Goal: Find specific page/section: Find specific page/section

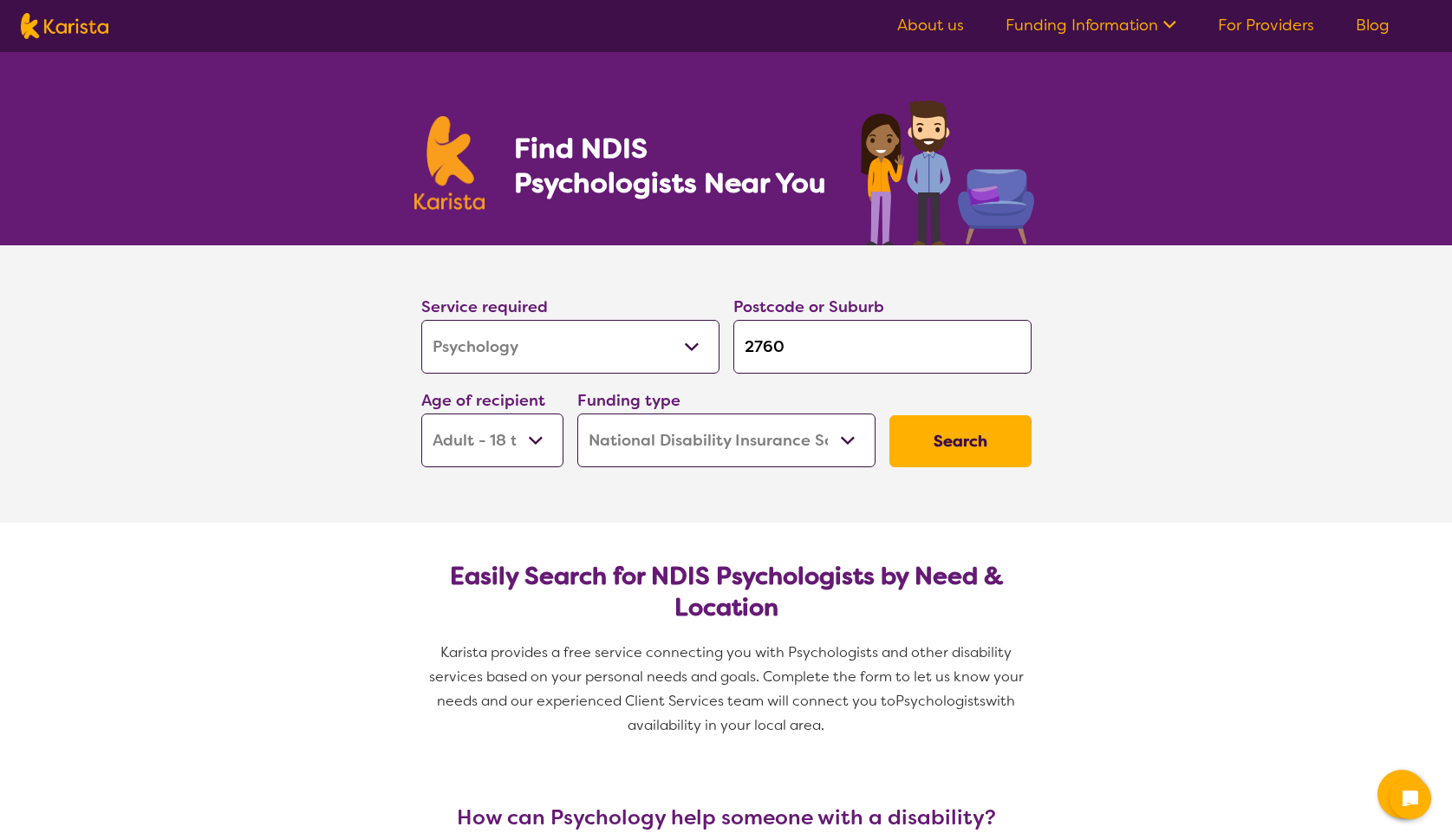
select select "Psychology"
select select "AD"
select select "NDIS"
select select "Psychology"
select select "AD"
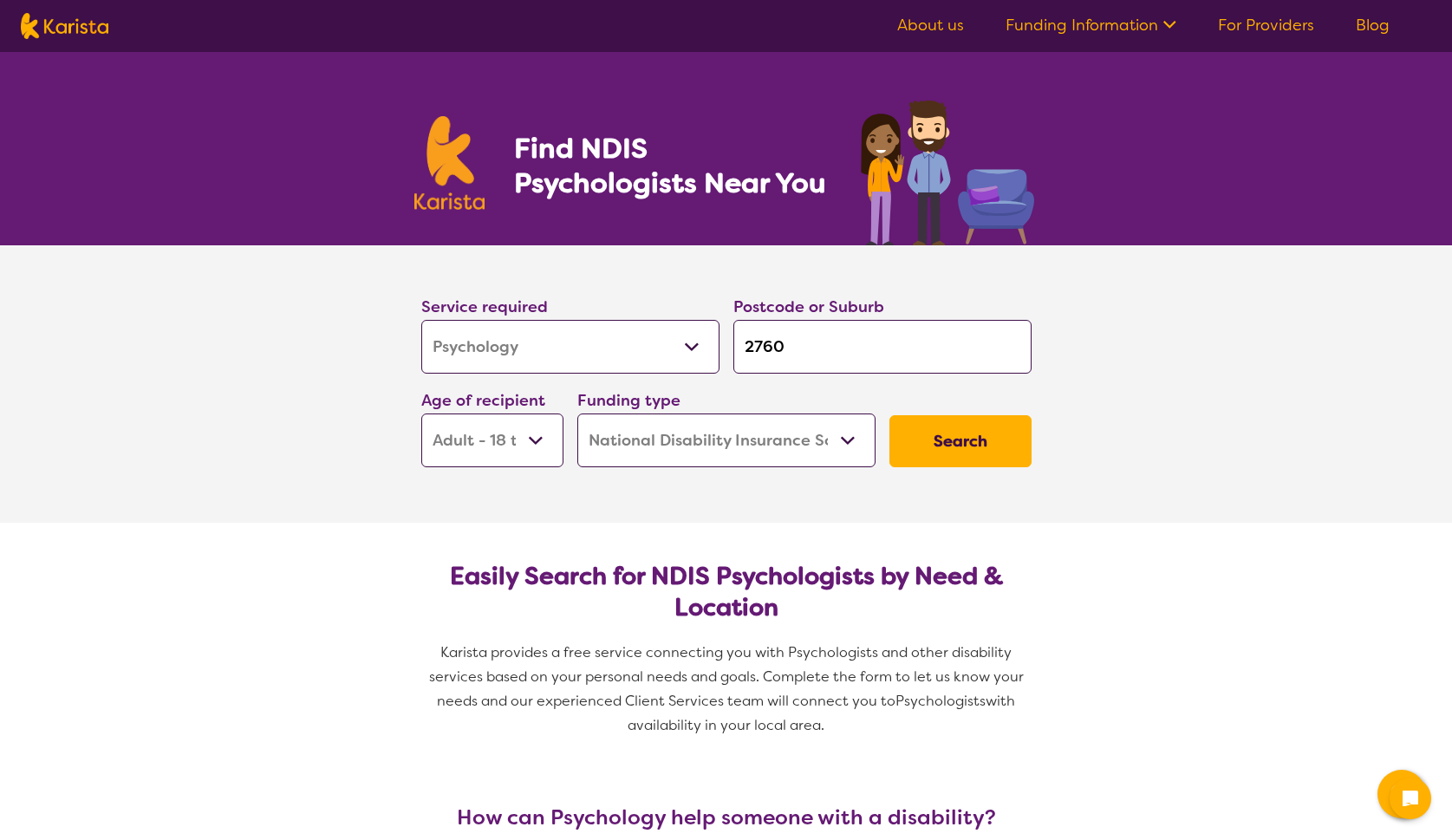
select select "NDIS"
click at [820, 350] on input "2760" at bounding box center [882, 346] width 298 height 54
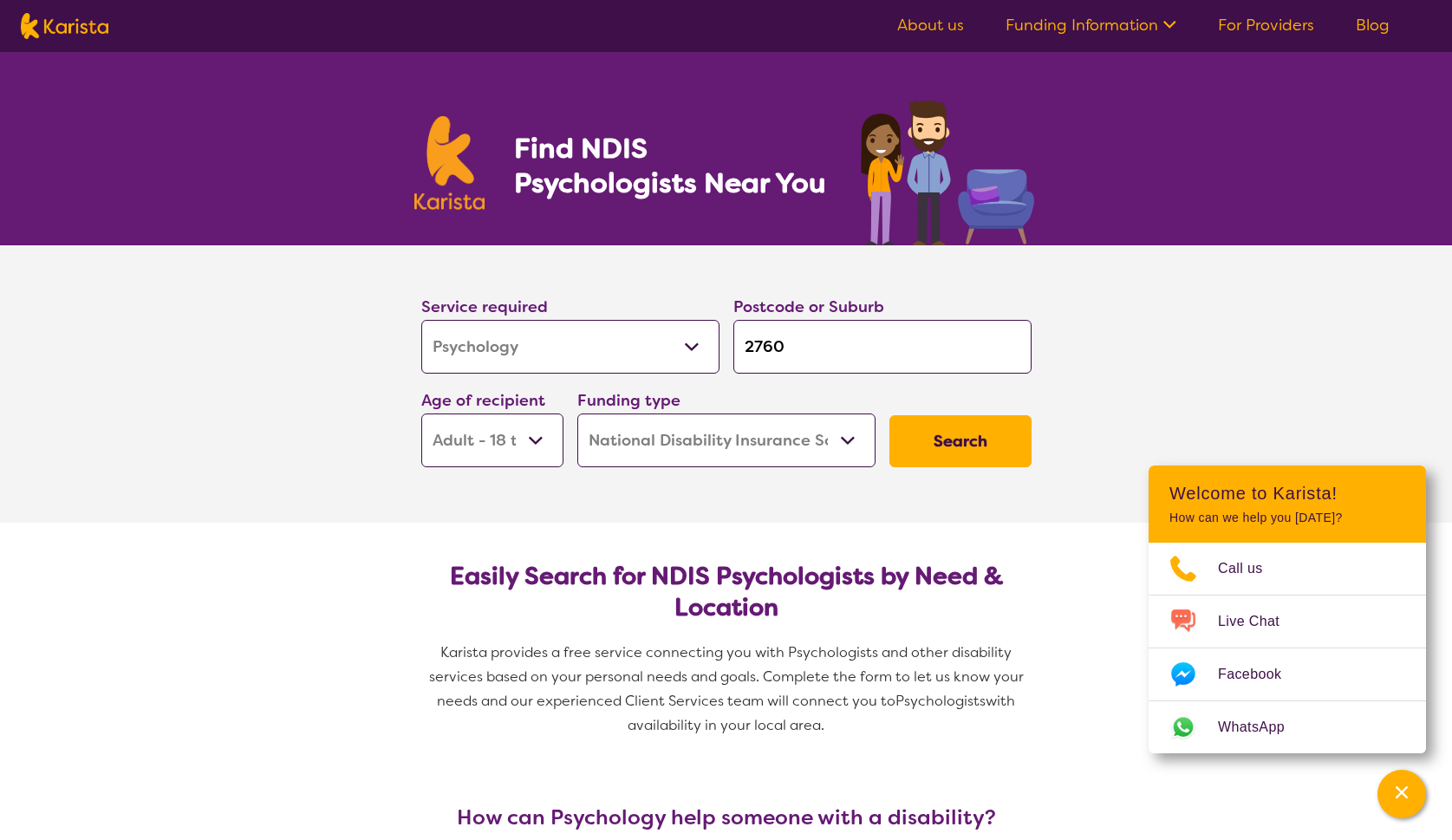
type input "276"
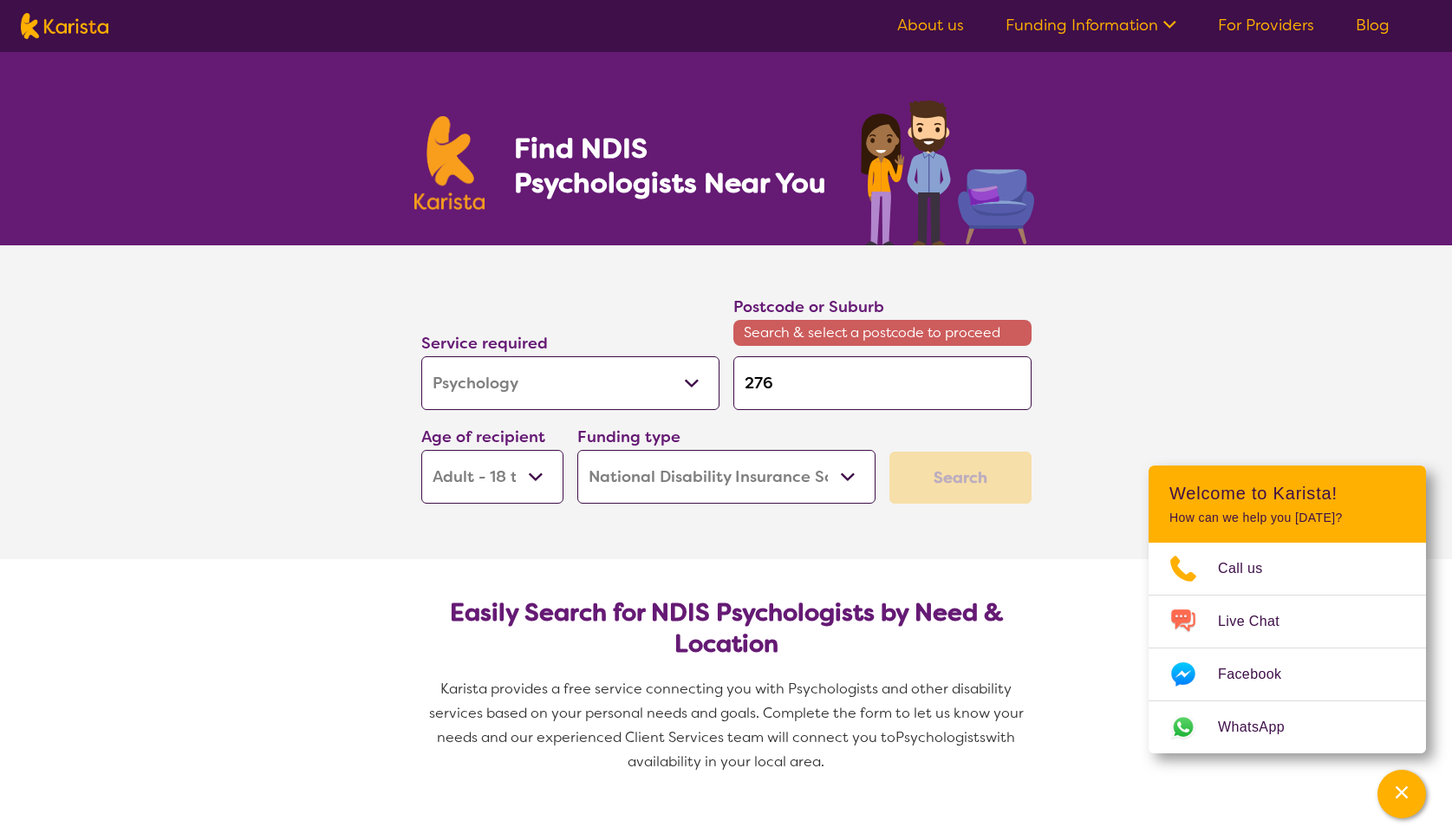
type input "27"
type input "2"
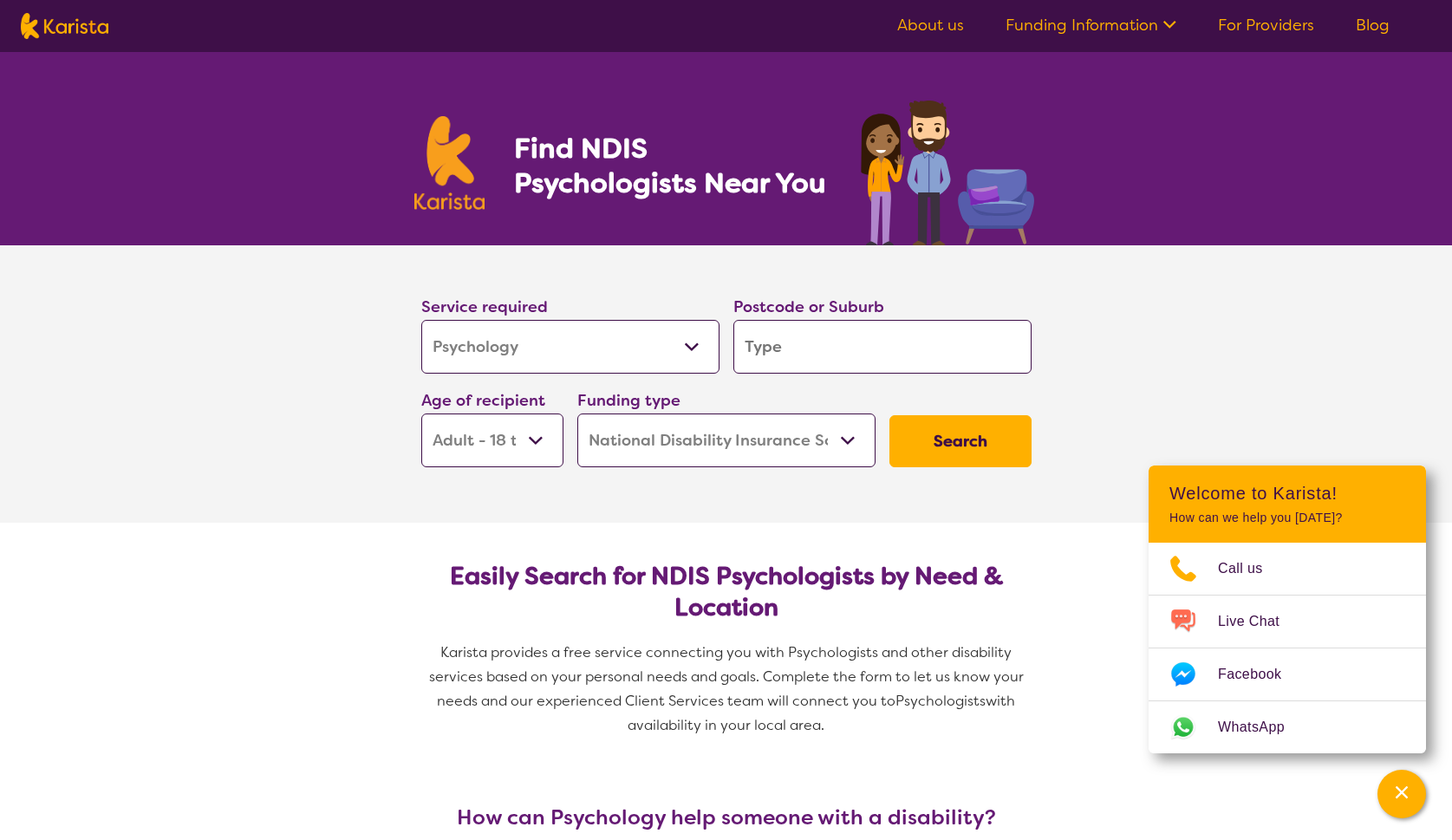
type input "e"
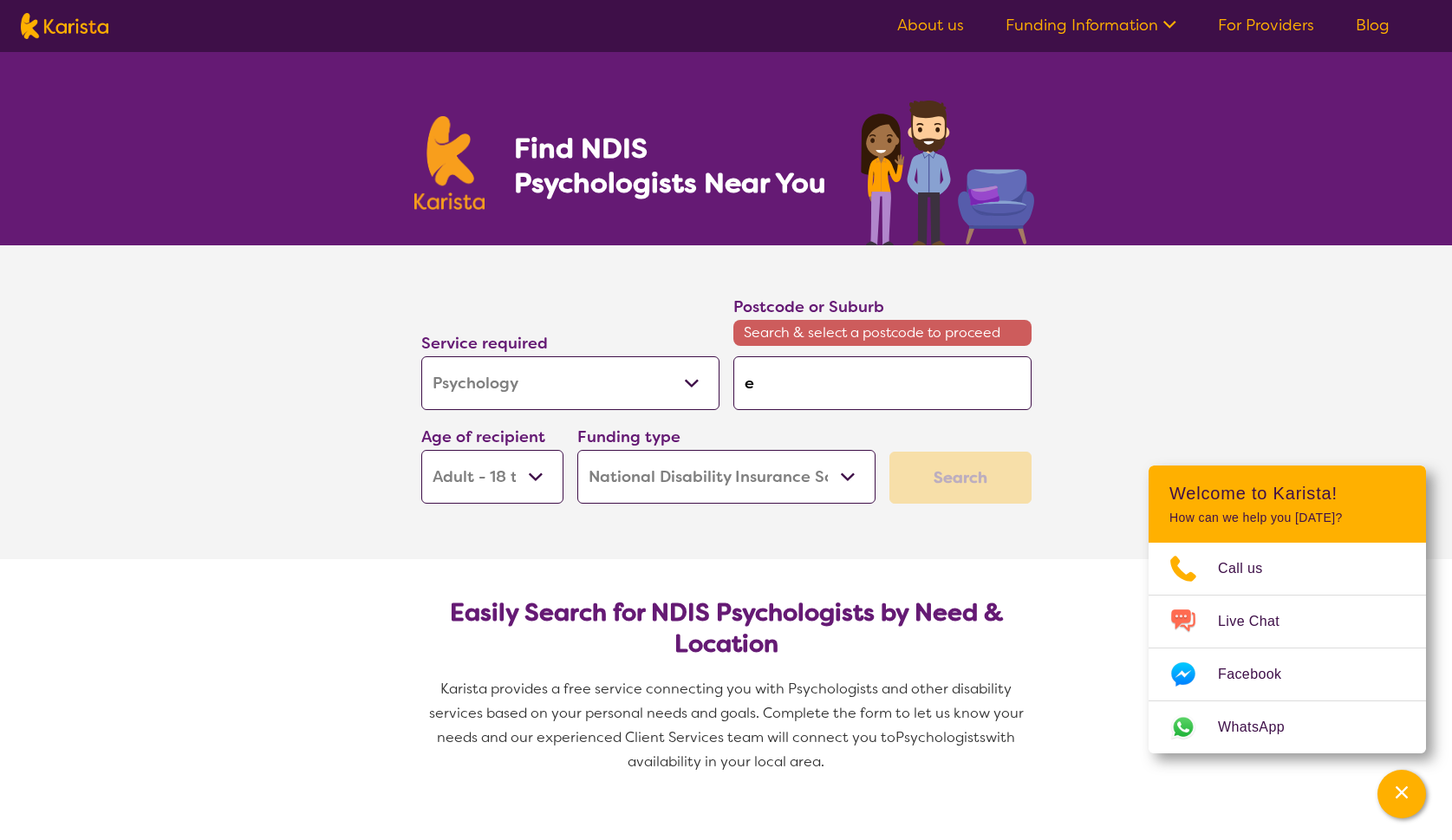
type input "em"
type input "eme"
type input "emer"
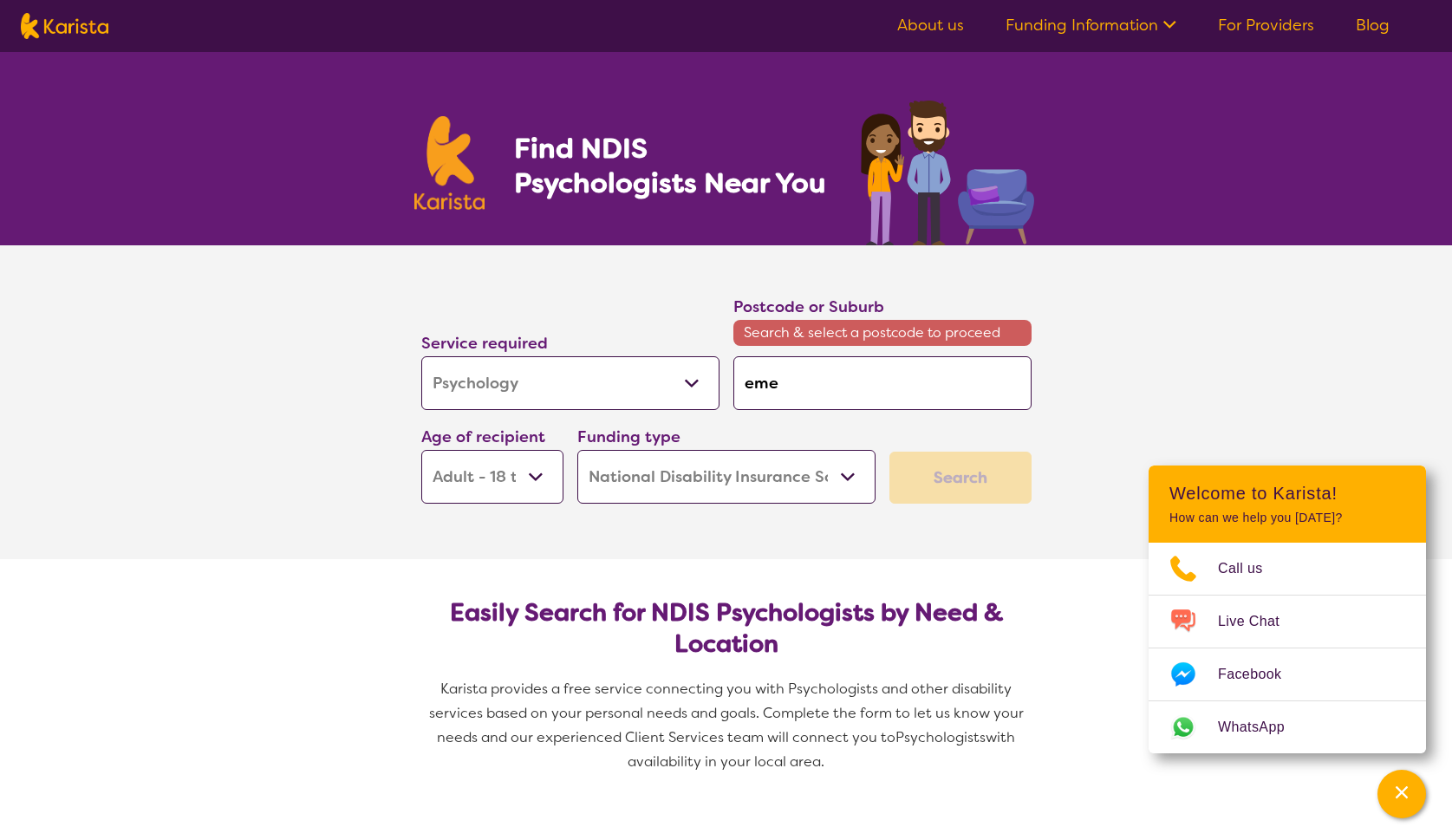
type input "emer"
type input "[PERSON_NAME]"
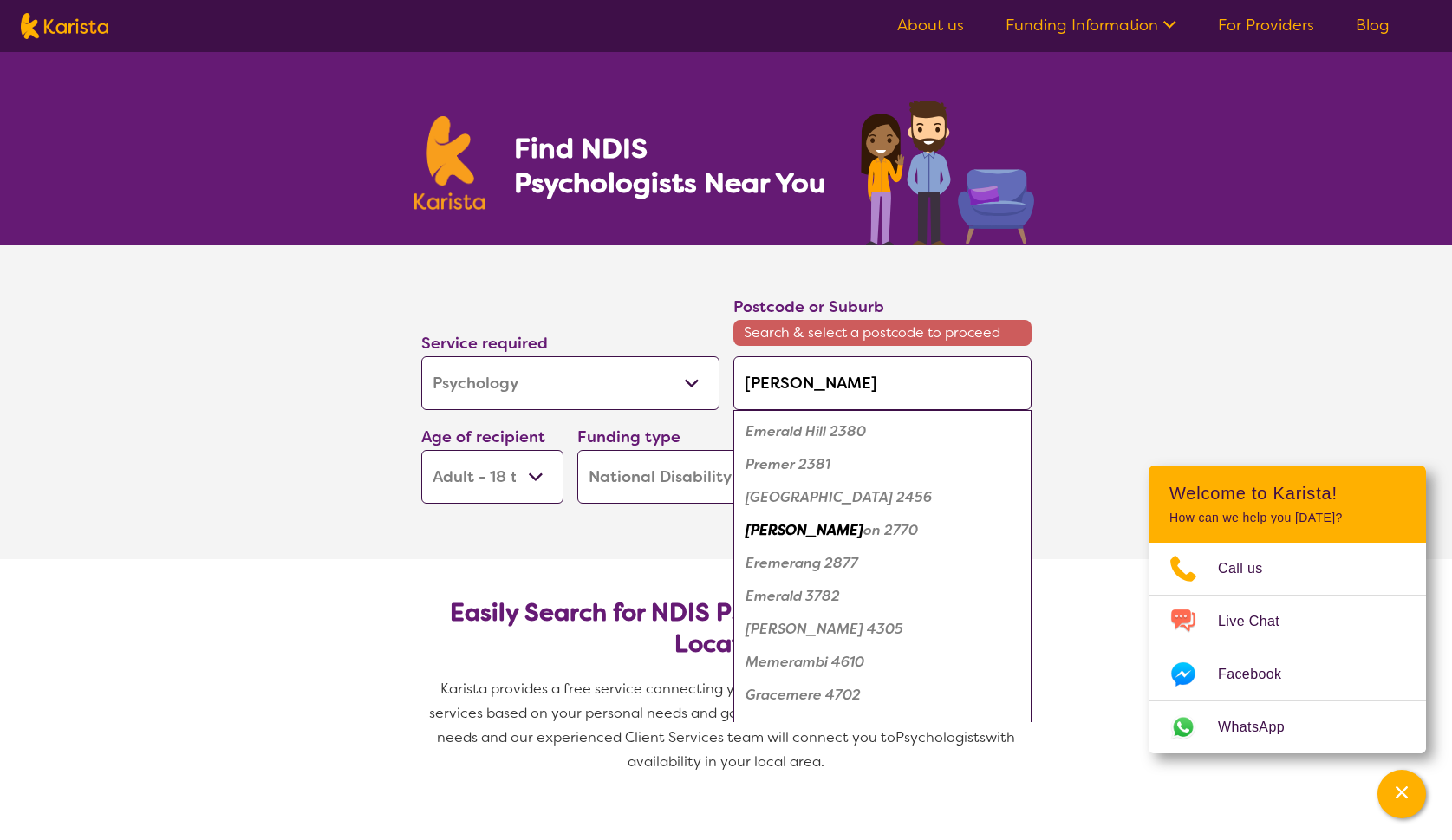
type input "emerto"
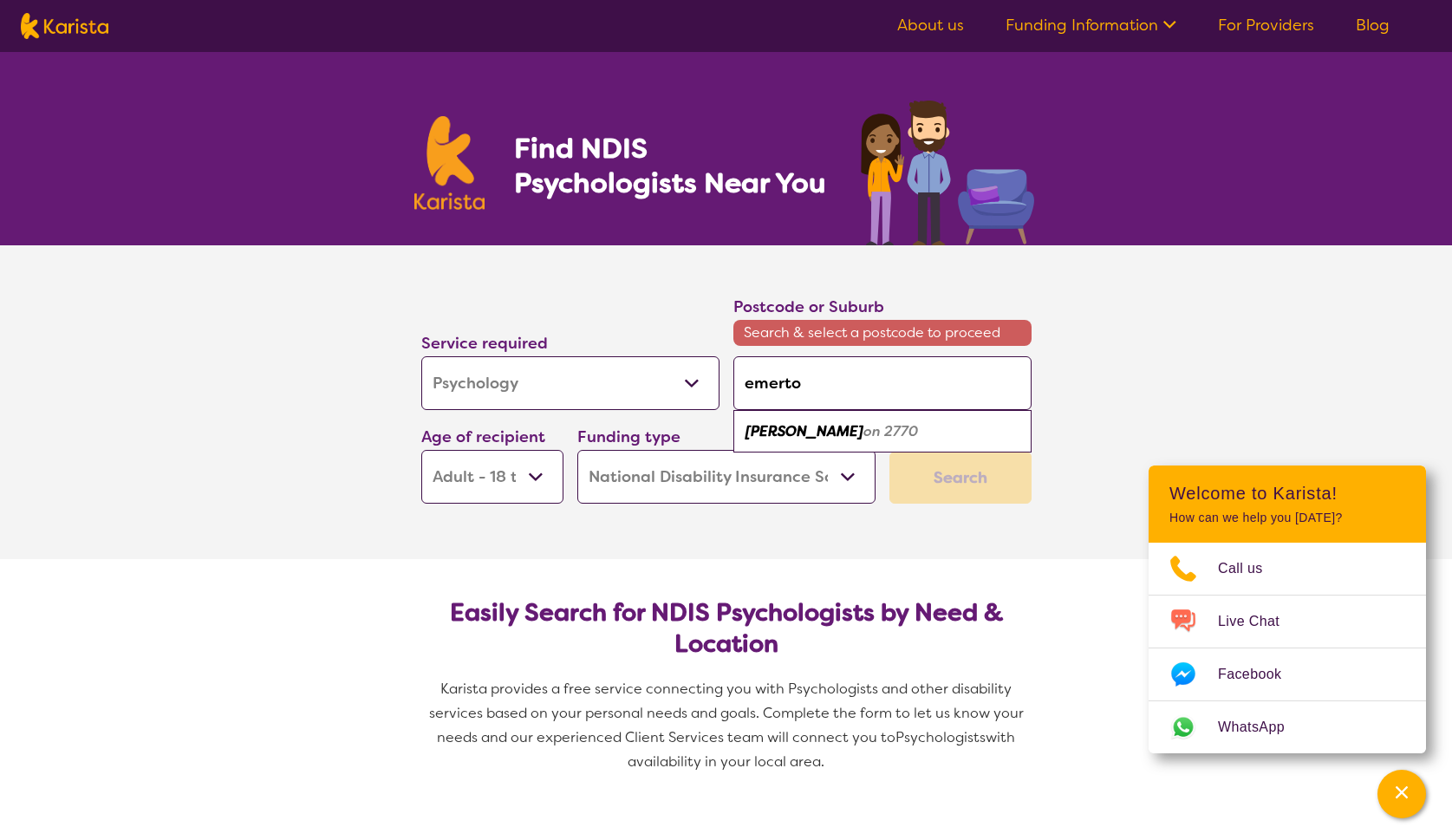
type input "[PERSON_NAME]"
drag, startPoint x: 804, startPoint y: 344, endPoint x: 831, endPoint y: 423, distance: 83.5
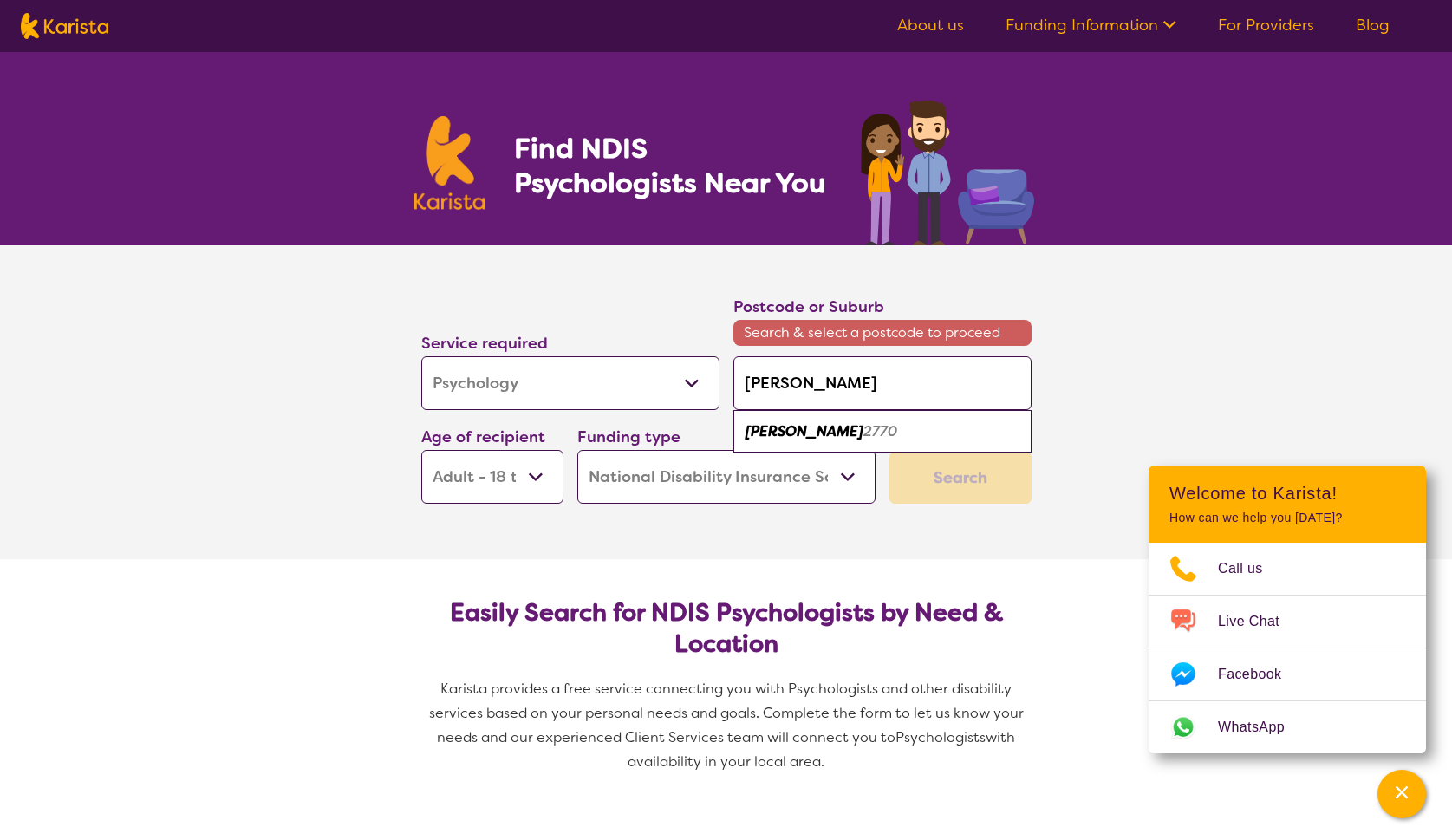
click at [863, 423] on em "2770" at bounding box center [880, 431] width 34 height 19
type input "2770"
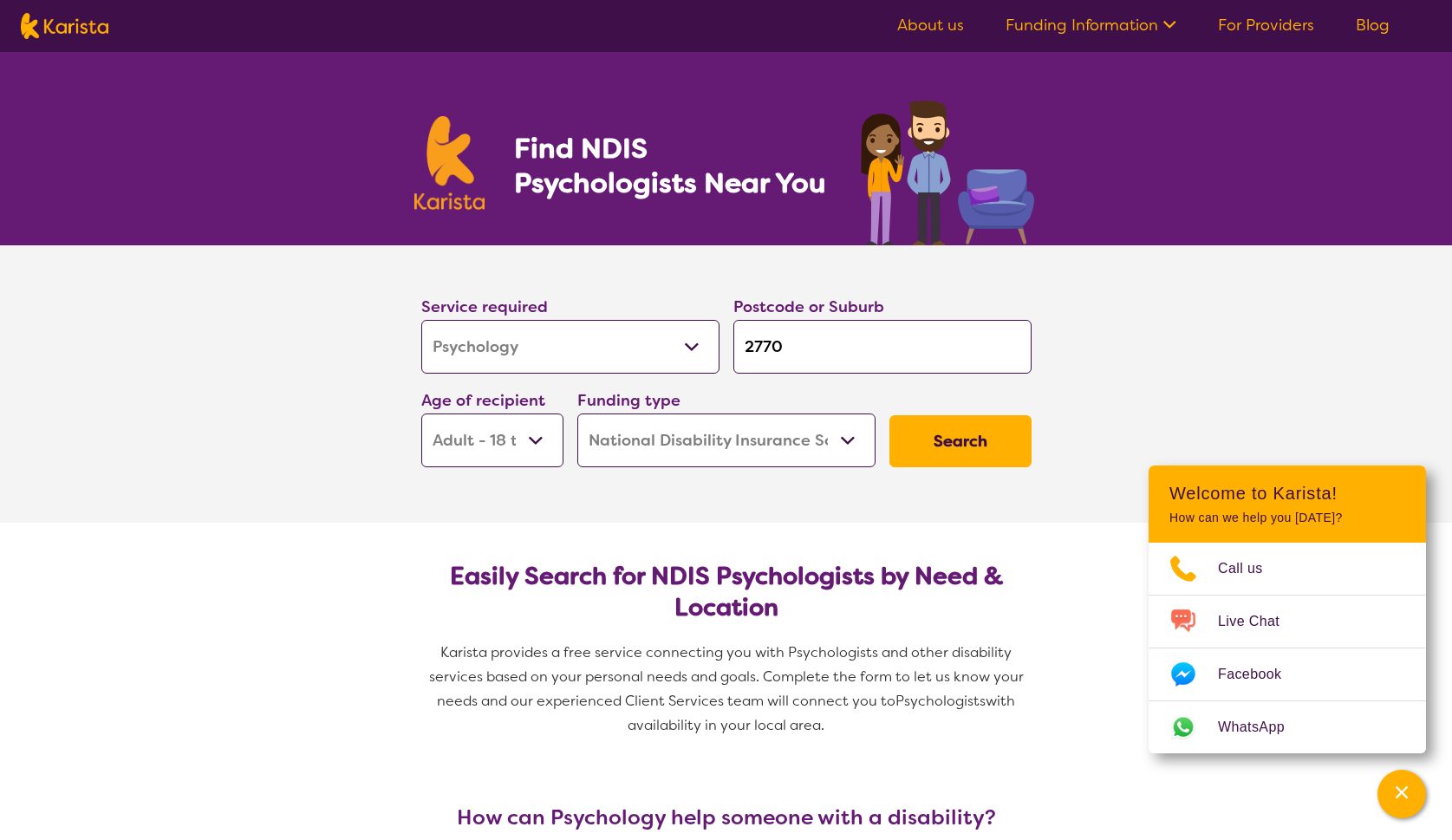
click at [924, 444] on button "Search" at bounding box center [960, 441] width 142 height 52
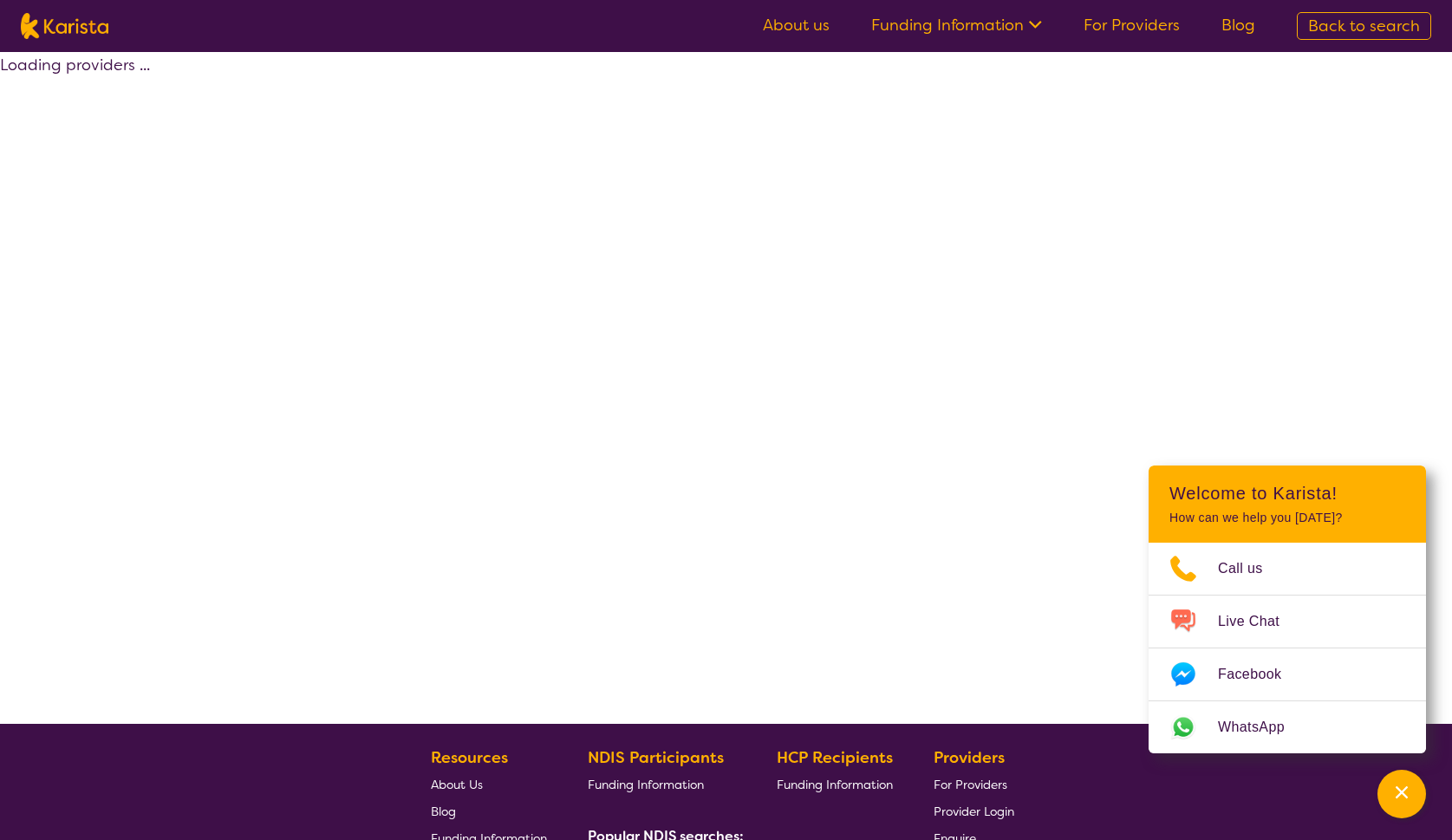
select select "by_score"
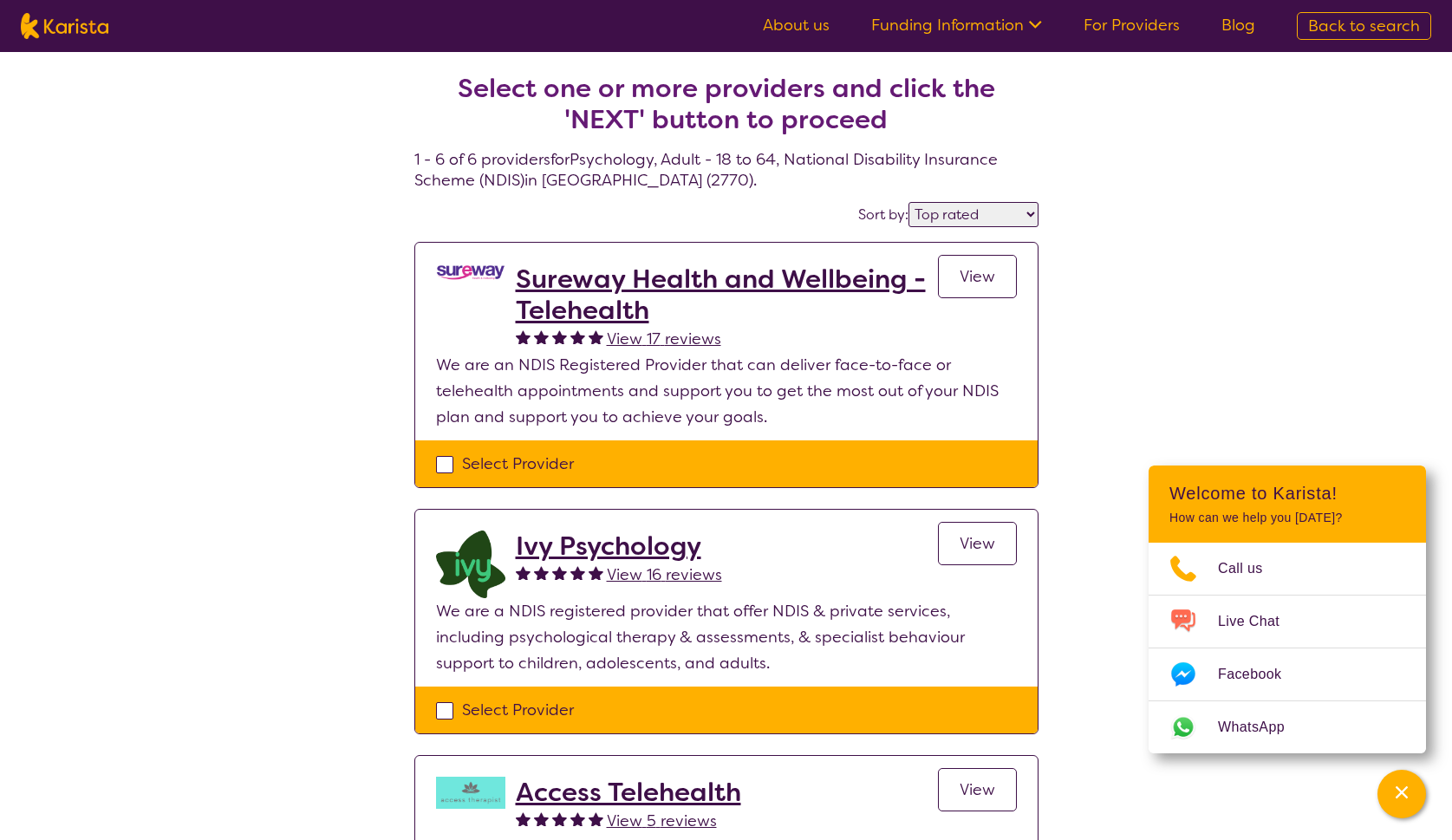
click at [765, 272] on h2 "Sureway Health and Wellbeing - Telehealth" at bounding box center [726, 294] width 422 height 62
